Goal: Connect with others: Connect with others

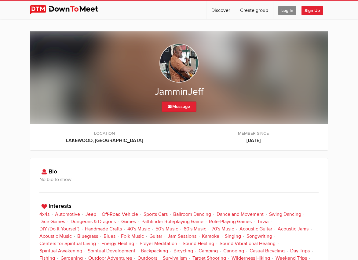
click at [176, 63] on img at bounding box center [178, 63] width 39 height 39
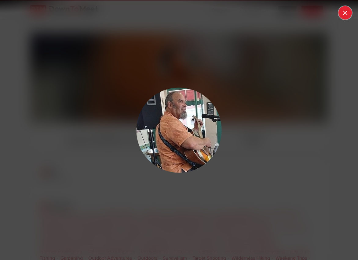
click at [347, 11] on button at bounding box center [344, 12] width 13 height 13
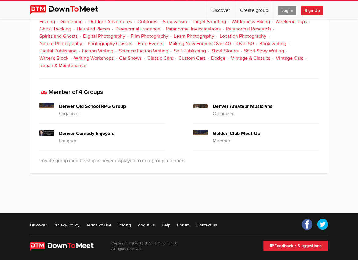
scroll to position [241, 0]
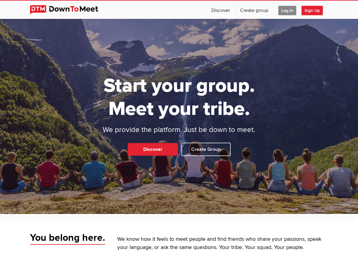
click at [282, 7] on span "Log In" at bounding box center [287, 10] width 18 height 9
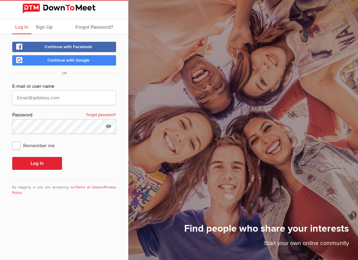
click at [47, 57] on link "Continue with Google" at bounding box center [64, 60] width 104 height 10
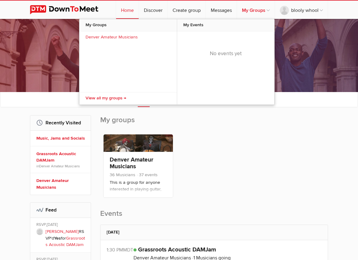
click at [252, 10] on link "My Groups" at bounding box center [256, 10] width 38 height 18
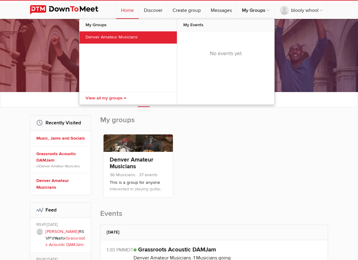
click at [92, 38] on link "Denver Amateur Musicians" at bounding box center [127, 37] width 97 height 12
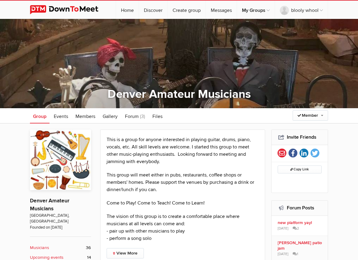
click at [7, 119] on div "36 Musicians 14 Upcoming events [GEOGRAPHIC_DATA], [GEOGRAPHIC_DATA] Founded on…" at bounding box center [179, 115] width 358 height 15
